Goal: Transaction & Acquisition: Purchase product/service

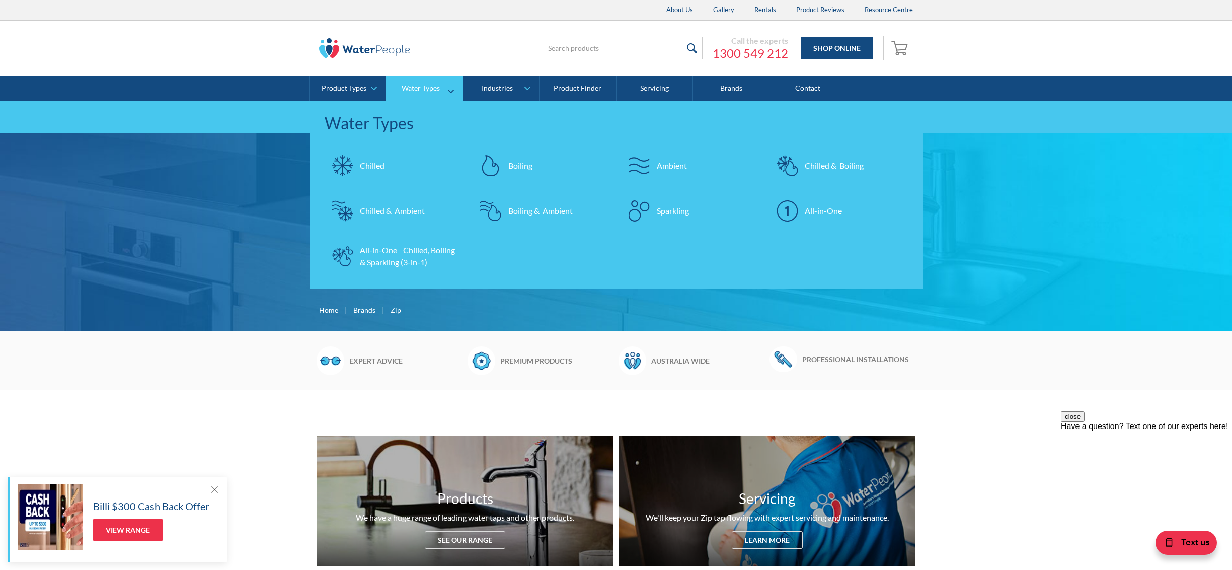
click at [525, 164] on div "Boiling" at bounding box center [520, 166] width 24 height 12
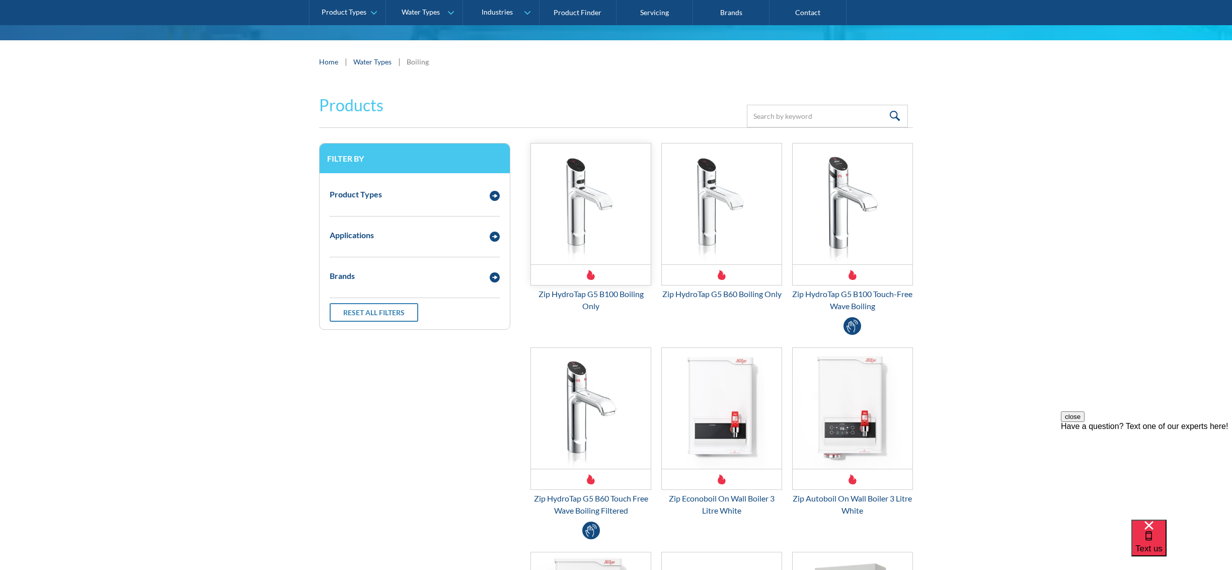
click at [608, 241] on img "Email Form 3" at bounding box center [591, 203] width 120 height 121
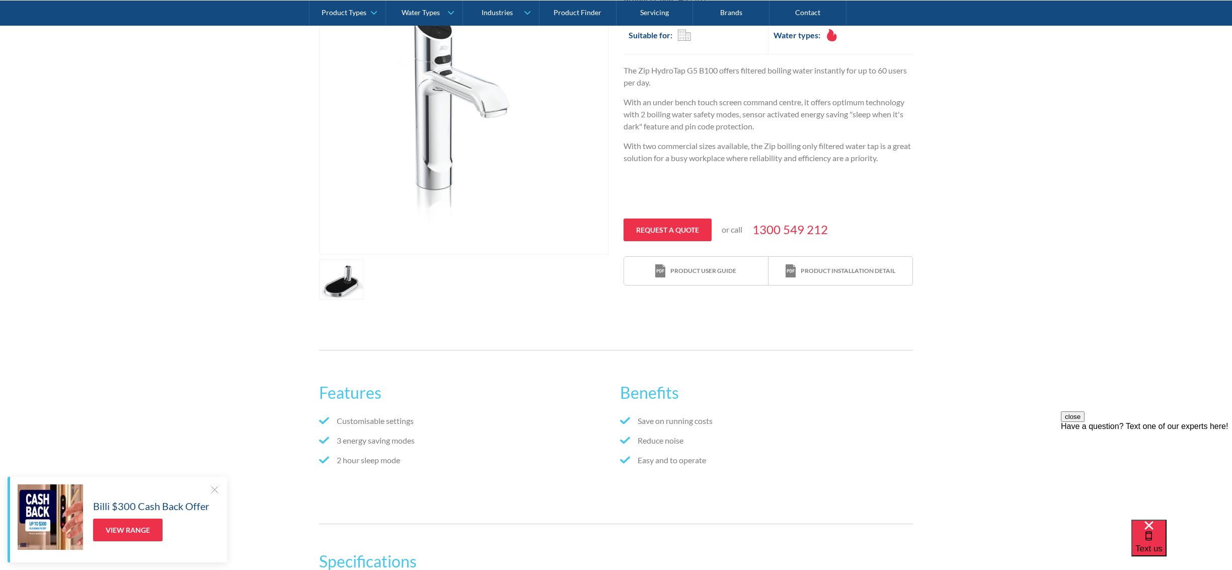
scroll to position [374, 0]
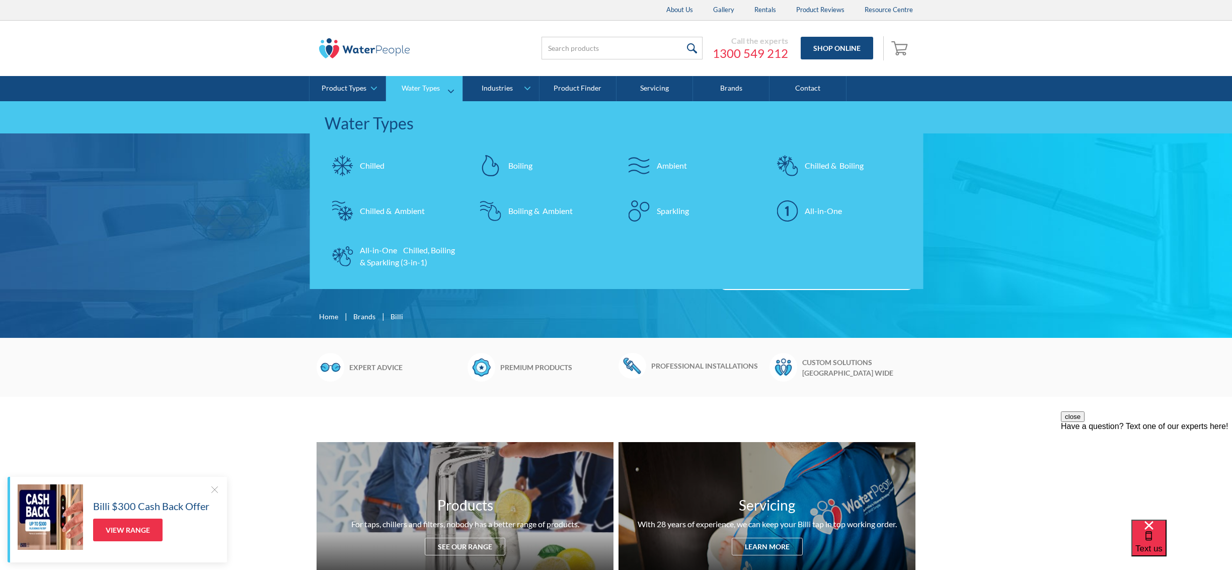
click at [508, 163] on div "Boiling" at bounding box center [520, 166] width 24 height 12
